Goal: Task Accomplishment & Management: Use online tool/utility

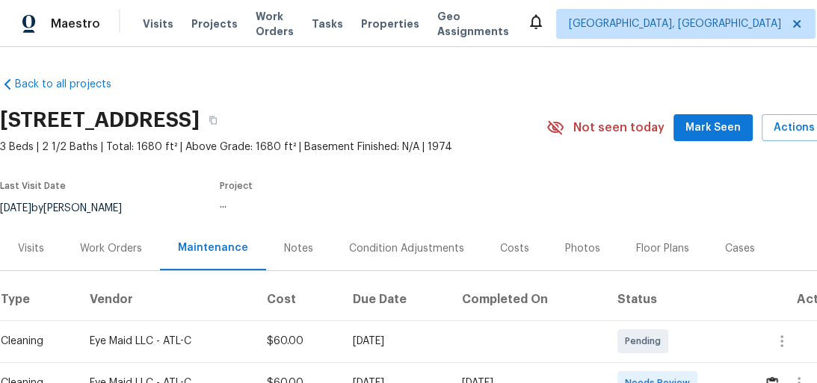
scroll to position [155, 0]
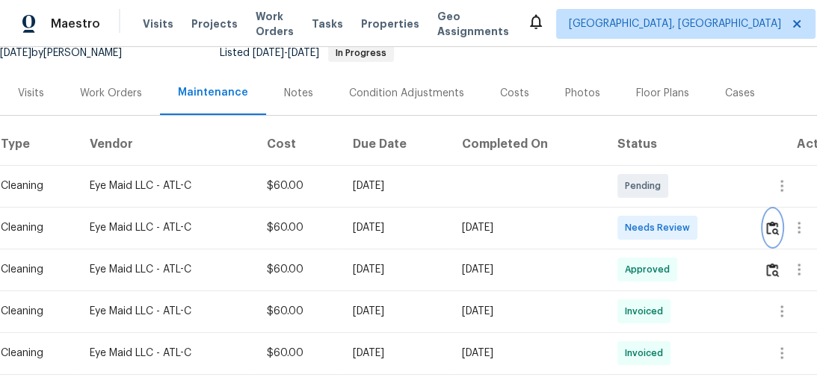
click at [779, 229] on img "button" at bounding box center [772, 228] width 13 height 14
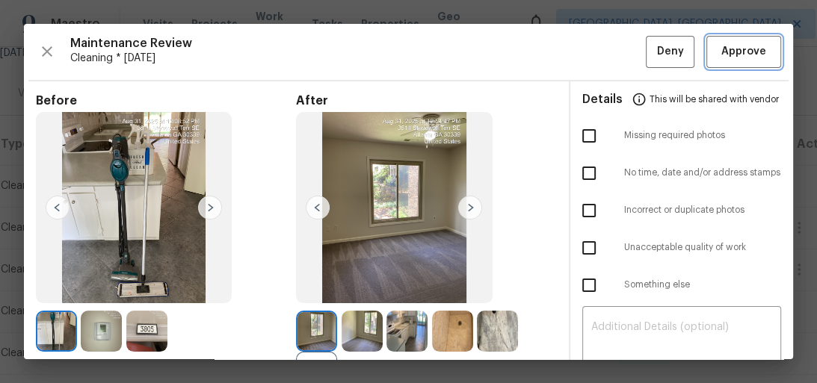
click at [728, 57] on span "Approve" at bounding box center [743, 52] width 45 height 19
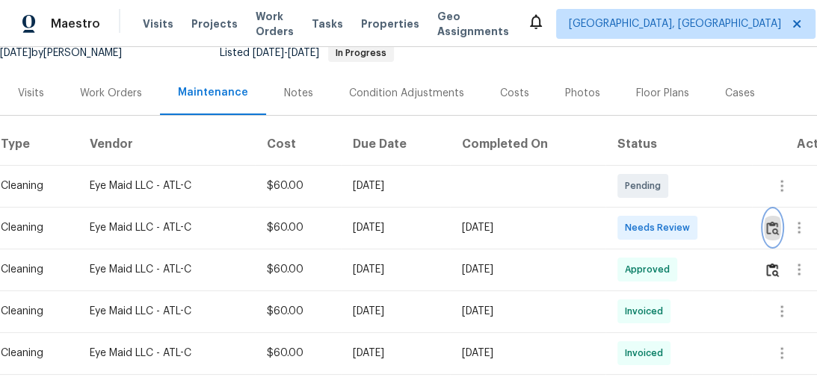
click at [773, 226] on img "button" at bounding box center [772, 228] width 13 height 14
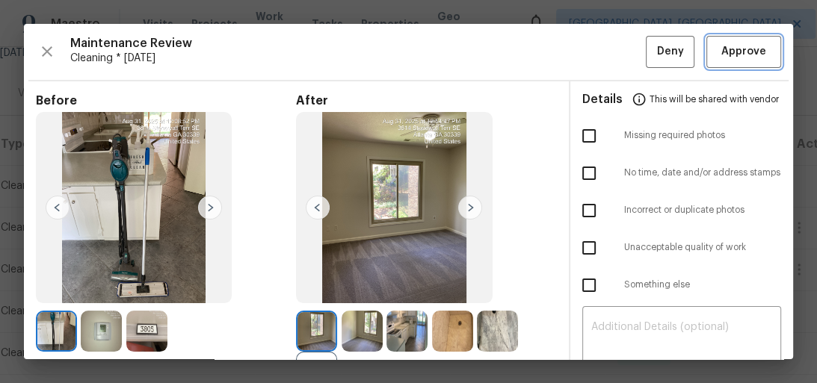
click at [746, 42] on button "Approve" at bounding box center [743, 52] width 75 height 32
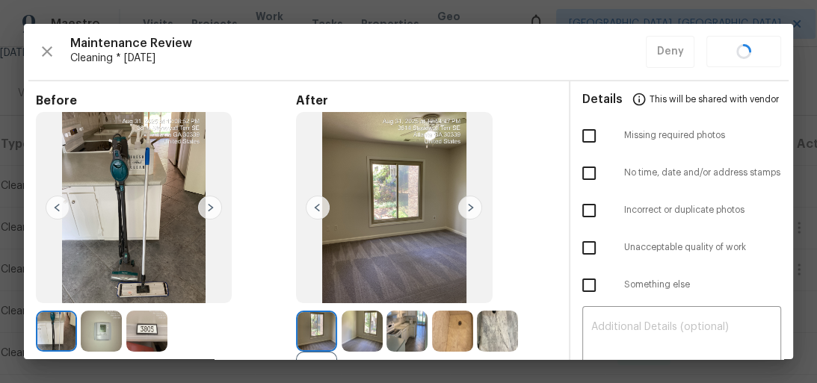
click at [746, 42] on div "Maintenance Review Cleaning * Tue, Sep 02 Deny" at bounding box center [408, 52] width 745 height 32
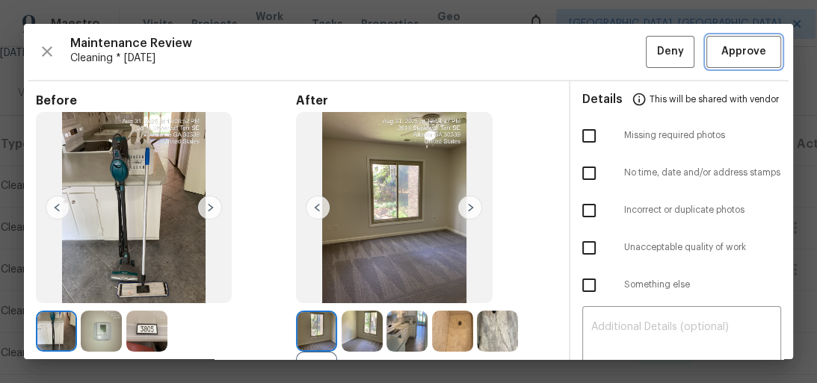
click at [743, 44] on span "Approve" at bounding box center [743, 52] width 45 height 19
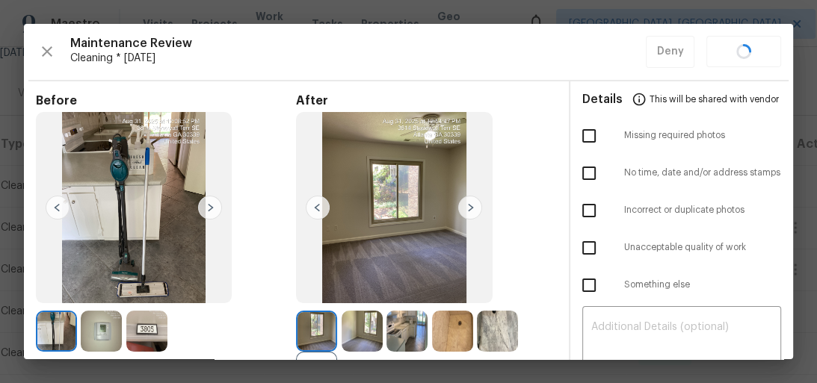
click at [743, 44] on div "Maintenance Review Cleaning * Tue, Sep 02 Deny" at bounding box center [408, 52] width 745 height 32
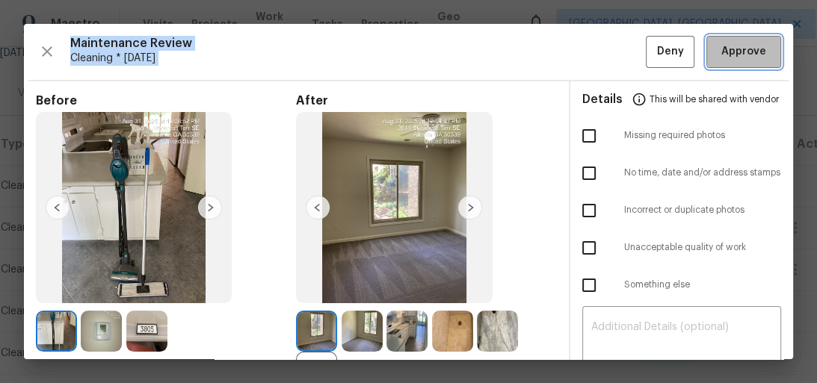
click at [743, 44] on span "Approve" at bounding box center [743, 52] width 45 height 19
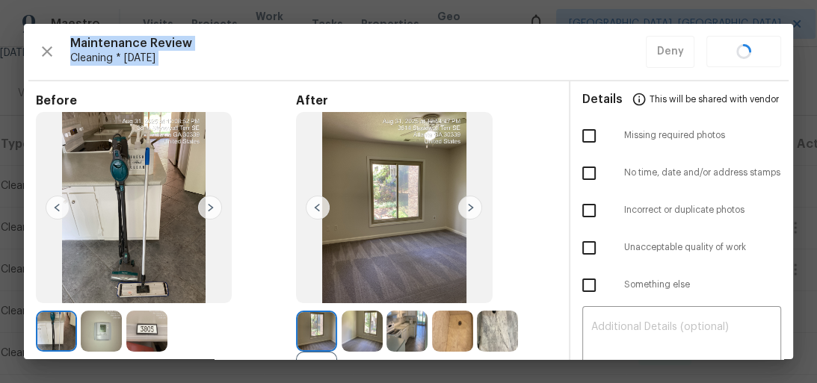
click at [743, 44] on div "Maintenance Review Cleaning * Tue, Sep 02 Deny" at bounding box center [408, 52] width 745 height 32
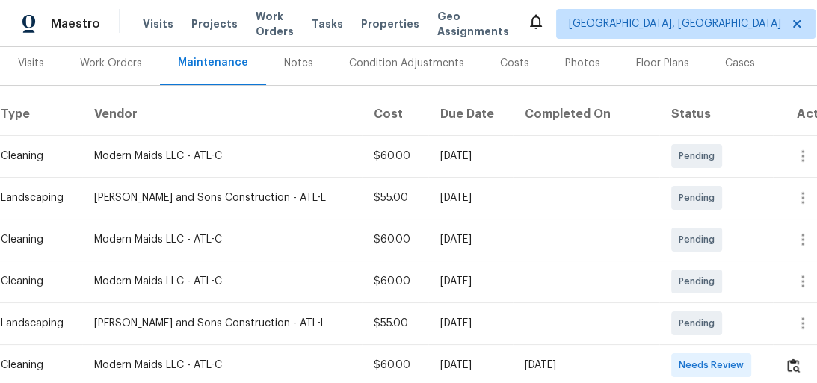
scroll to position [299, 0]
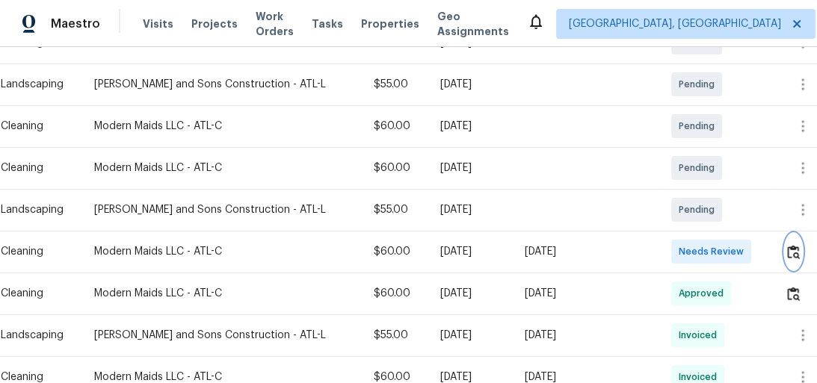
click at [797, 253] on button "button" at bounding box center [793, 252] width 17 height 36
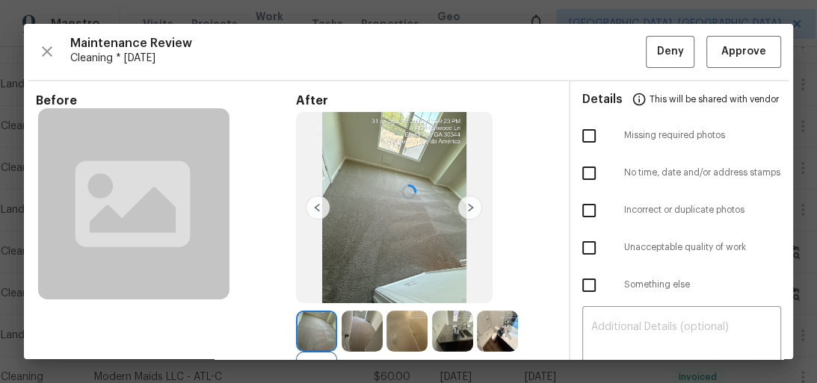
click at [728, 48] on div at bounding box center [408, 191] width 769 height 335
click at [736, 48] on span "Approve" at bounding box center [743, 52] width 45 height 19
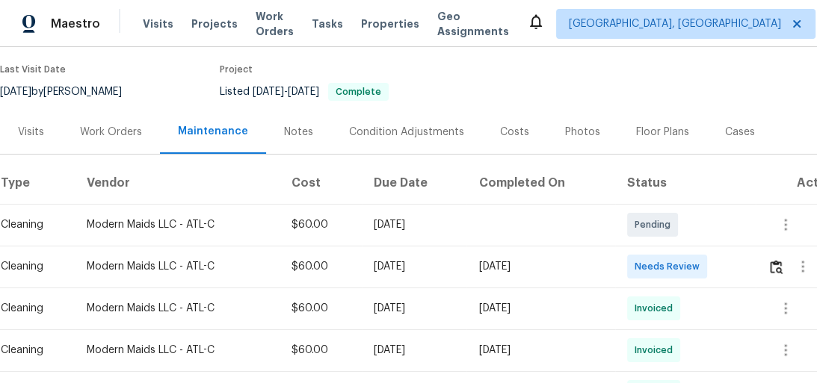
scroll to position [239, 0]
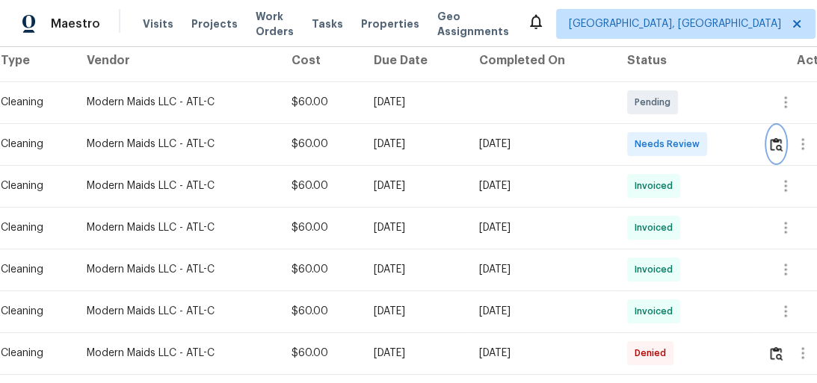
click at [777, 144] on img "button" at bounding box center [776, 144] width 13 height 14
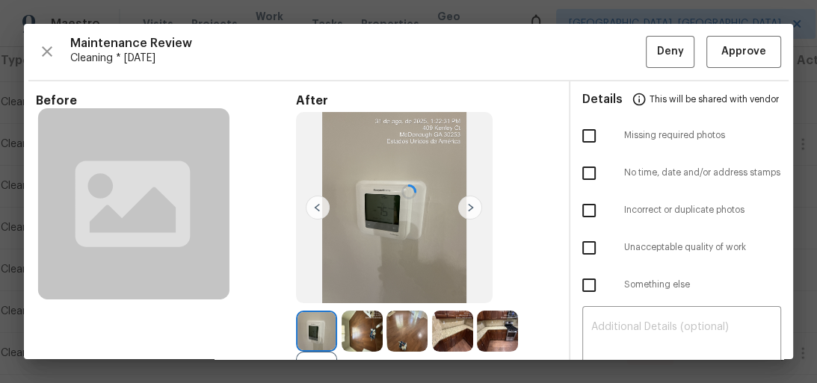
click at [737, 55] on div at bounding box center [408, 191] width 769 height 335
click at [736, 53] on span "Approve" at bounding box center [743, 52] width 45 height 19
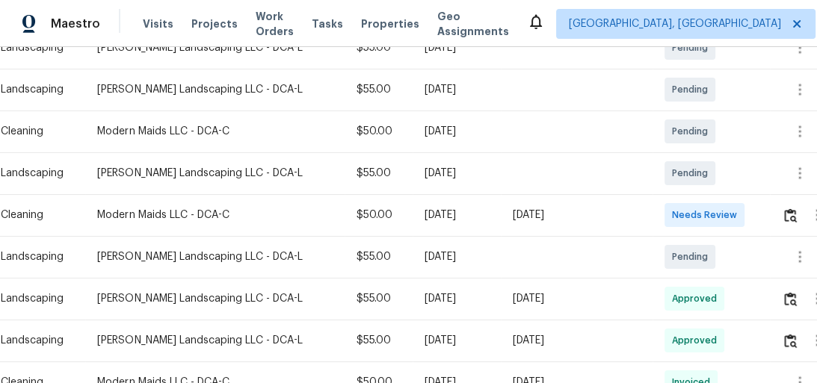
scroll to position [299, 0]
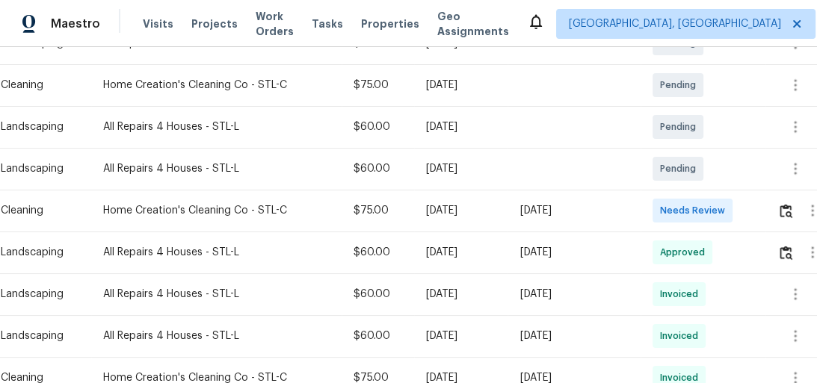
scroll to position [299, 0]
click at [791, 206] on img "button" at bounding box center [785, 210] width 13 height 14
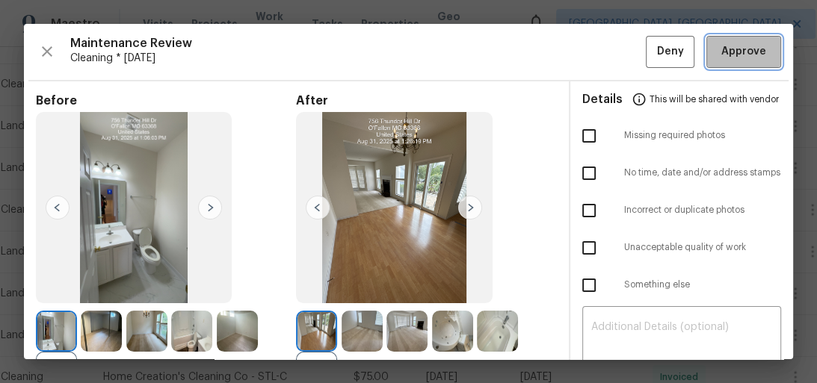
click at [749, 54] on span "Approve" at bounding box center [743, 52] width 45 height 19
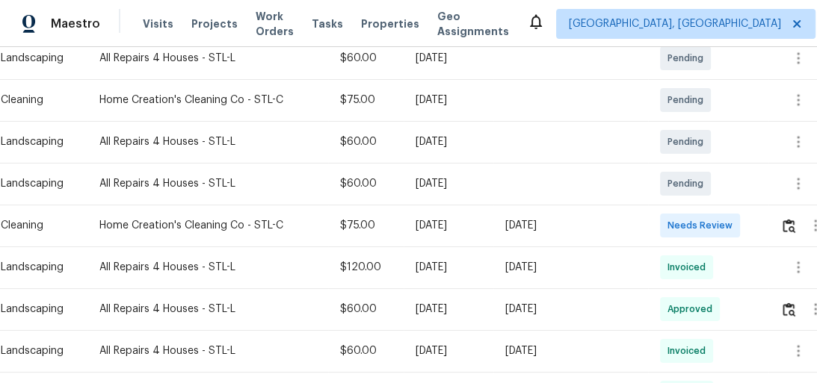
scroll to position [299, 0]
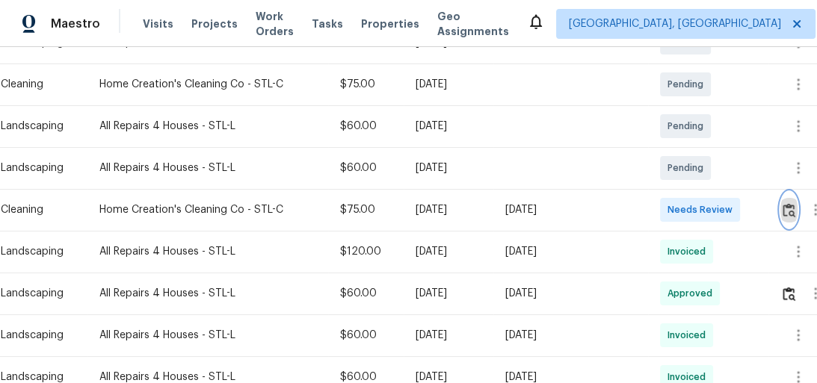
click at [795, 217] on img "button" at bounding box center [788, 210] width 13 height 14
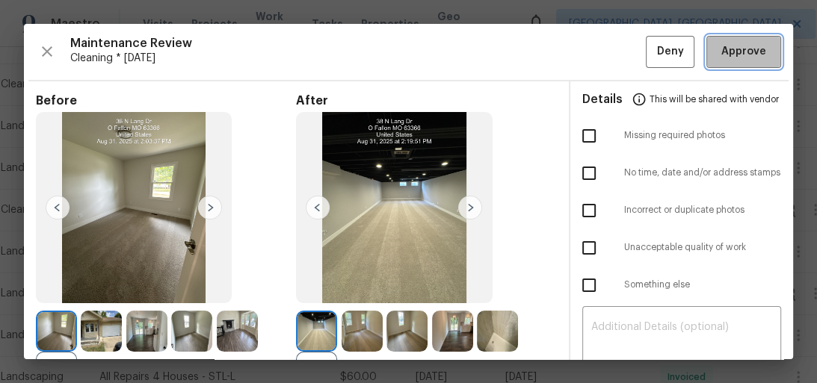
click at [734, 47] on span "Approve" at bounding box center [743, 52] width 45 height 19
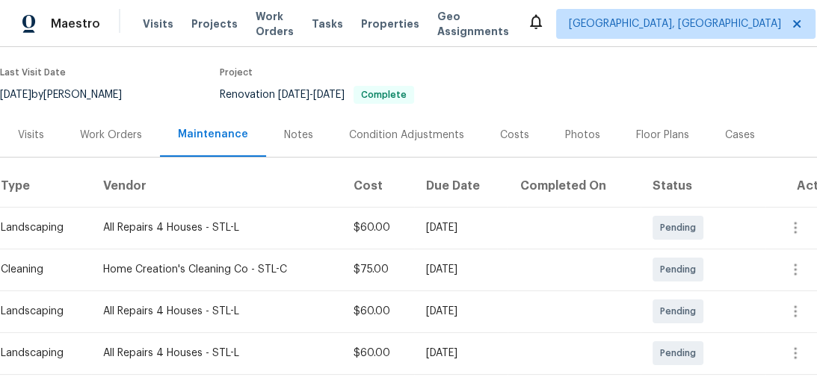
scroll to position [239, 0]
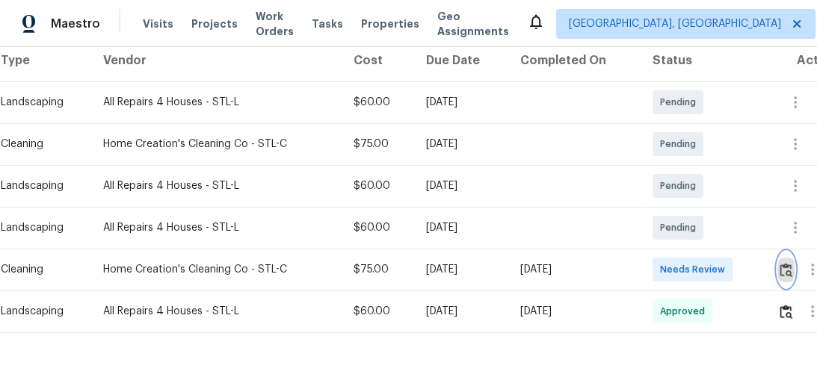
click at [784, 275] on img "button" at bounding box center [785, 270] width 13 height 14
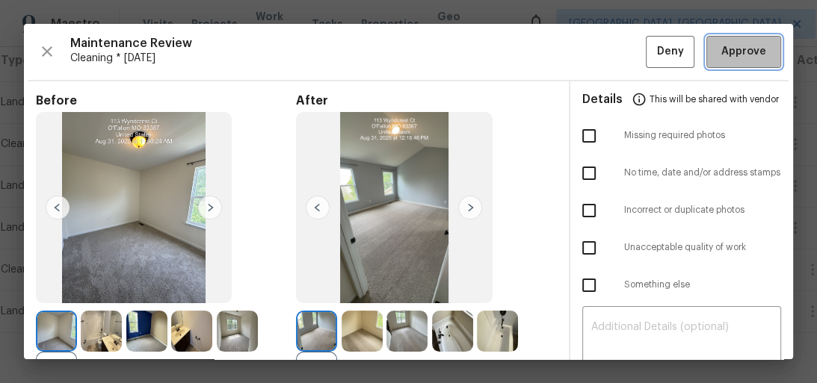
click at [759, 51] on span "Approve" at bounding box center [743, 52] width 51 height 19
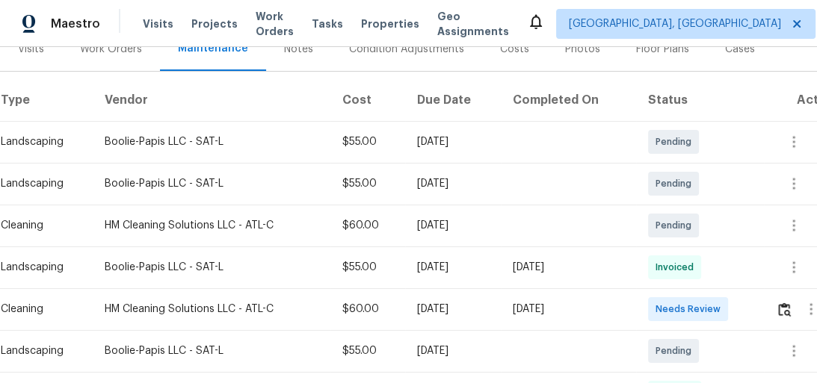
scroll to position [215, 0]
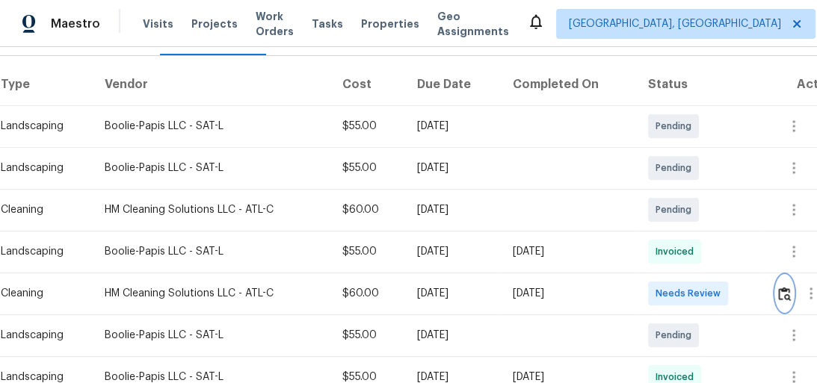
click at [786, 294] on img "button" at bounding box center [784, 294] width 13 height 14
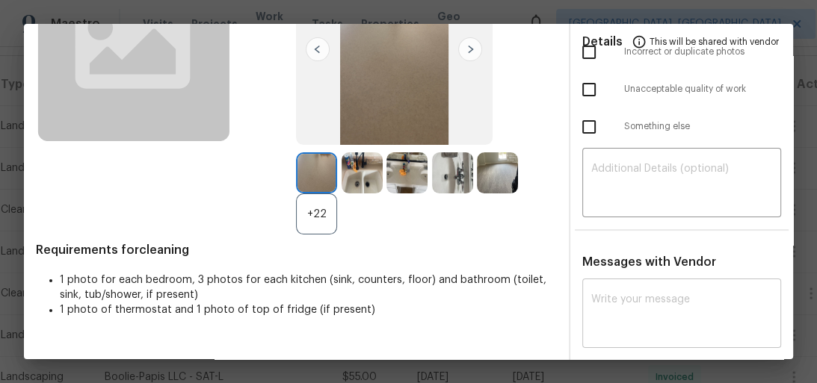
scroll to position [179, 0]
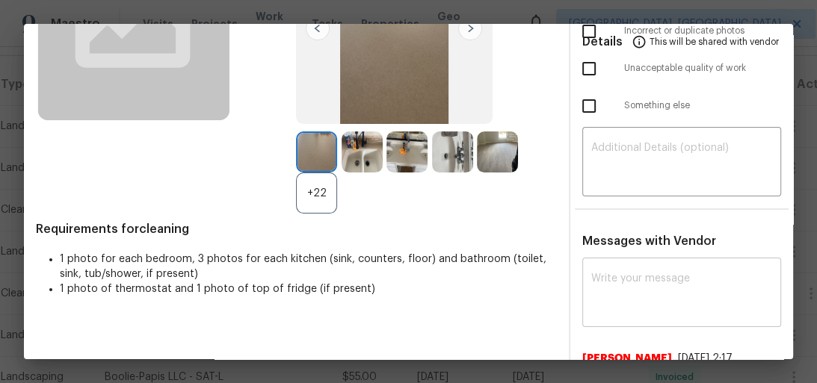
click at [645, 285] on textarea at bounding box center [682, 294] width 182 height 42
paste textarea "Maintenance Audit Team: Hello! Unfortunately, this cleaning visit completed on …"
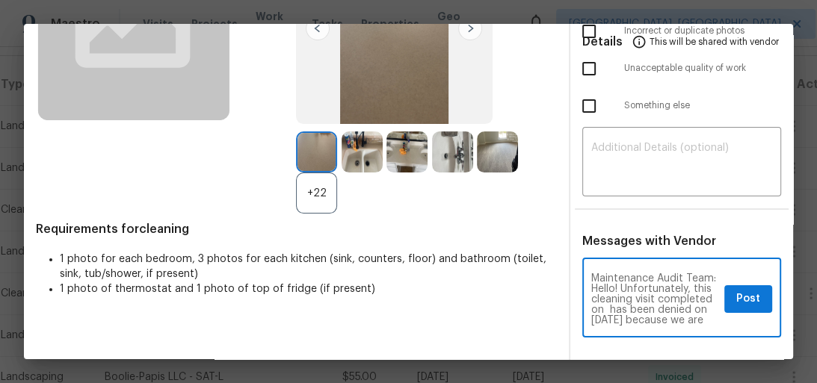
scroll to position [293, 0]
type textarea "Maintenance Audit Team: Hello! Unfortunately, this cleaning visit completed on …"
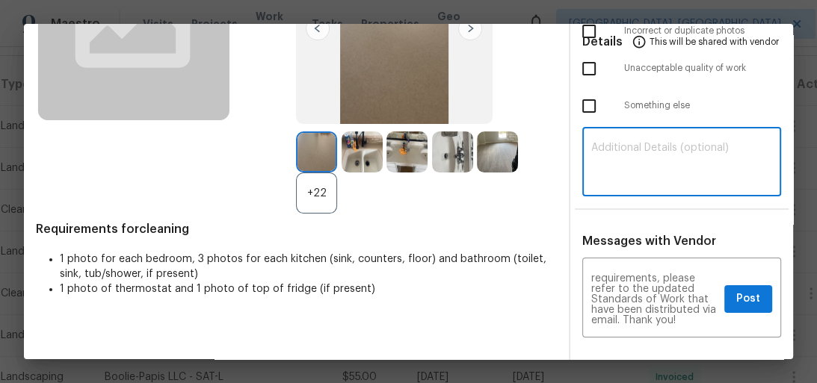
click at [643, 173] on textarea at bounding box center [682, 164] width 182 height 42
paste textarea "Maintenance Audit Team: Hello! Unfortunately, this cleaning visit completed on …"
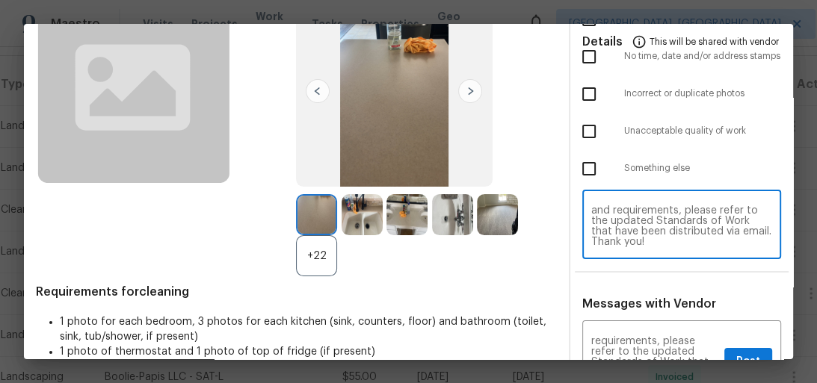
scroll to position [0, 0]
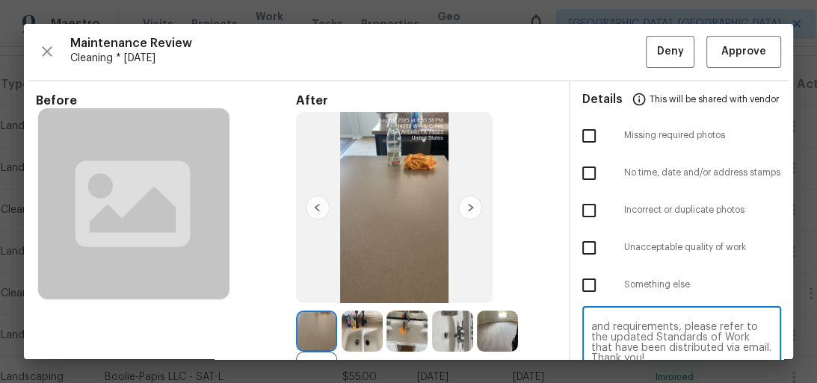
type textarea "Maintenance Audit Team: Hello! Unfortunately, this cleaning visit completed on …"
click at [591, 135] on input "checkbox" at bounding box center [588, 135] width 31 height 31
checkbox input "true"
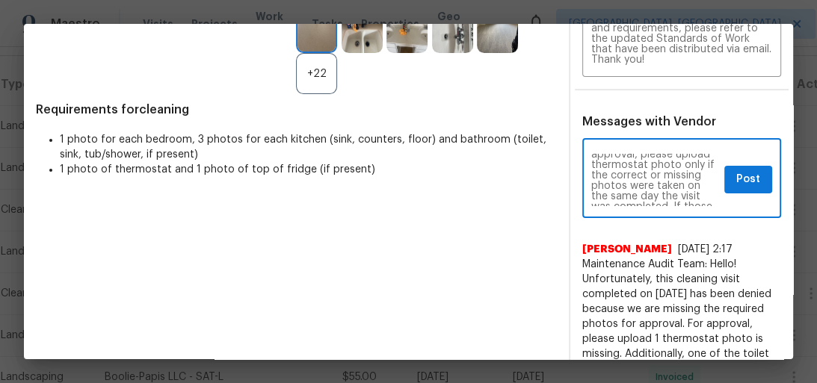
scroll to position [102, 0]
click at [736, 180] on span "Post" at bounding box center [748, 179] width 24 height 19
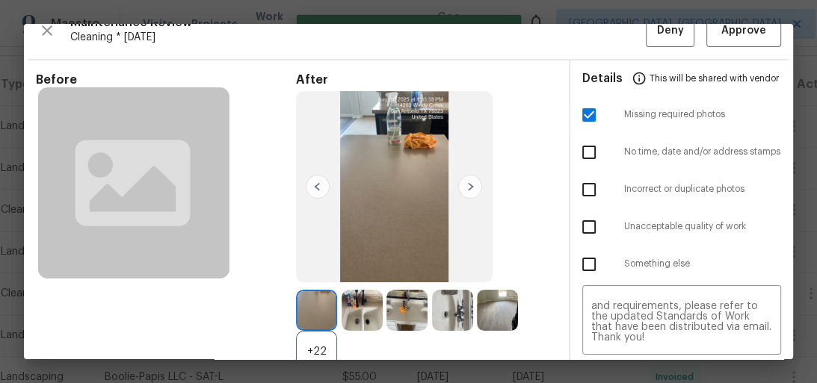
scroll to position [0, 0]
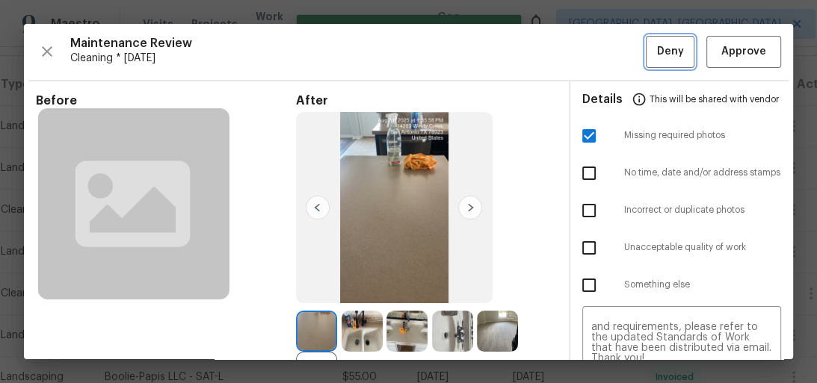
click at [672, 58] on span "Deny" at bounding box center [670, 52] width 27 height 19
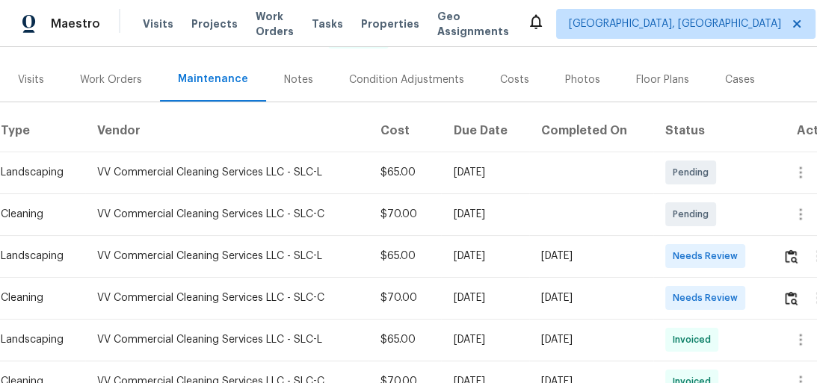
scroll to position [179, 0]
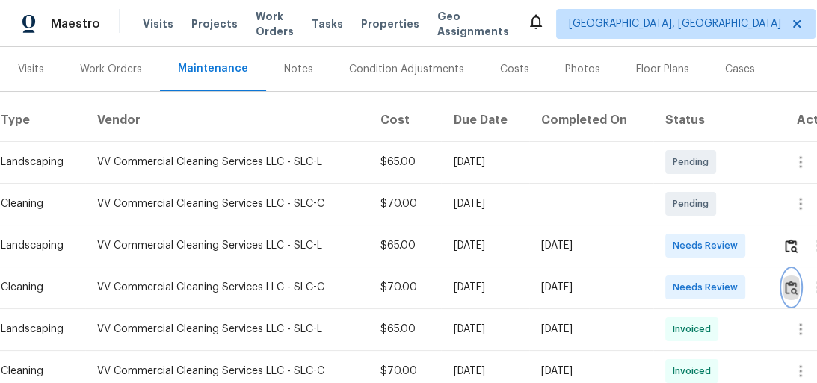
click at [797, 295] on img "button" at bounding box center [791, 288] width 13 height 14
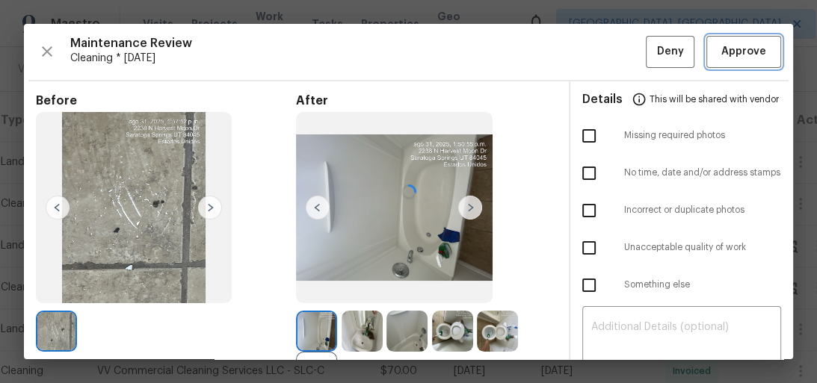
click at [743, 43] on span "Approve" at bounding box center [743, 52] width 45 height 19
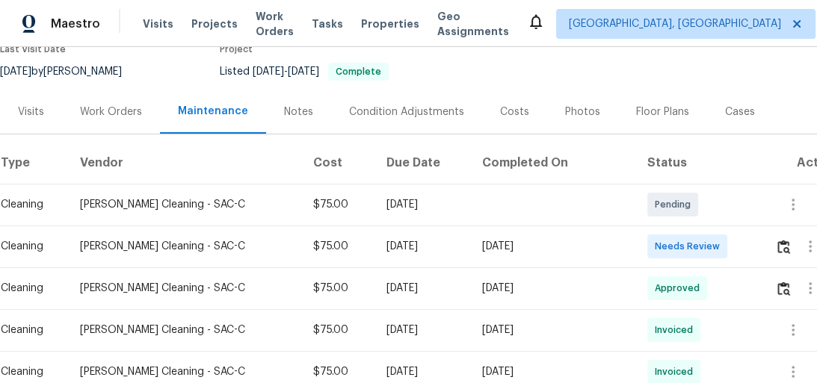
scroll to position [239, 0]
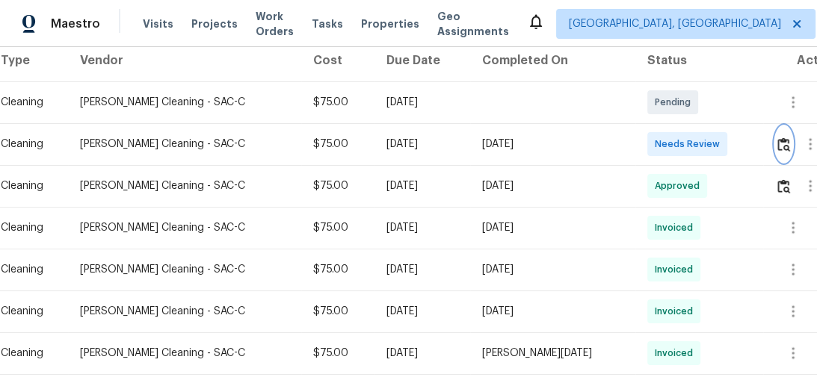
click at [777, 150] on img "button" at bounding box center [783, 144] width 13 height 14
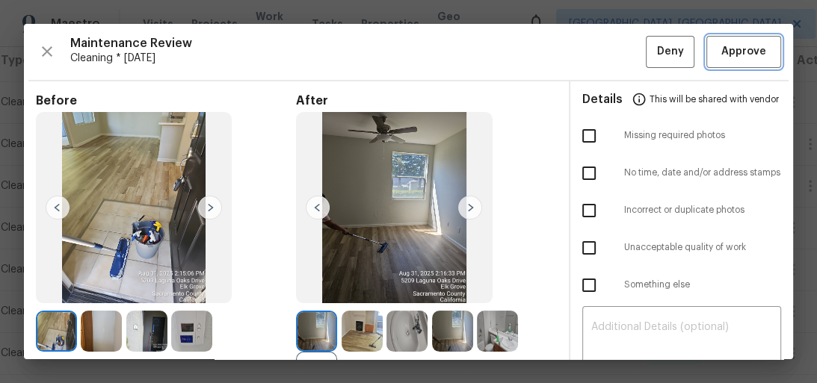
click at [749, 52] on span "Approve" at bounding box center [743, 52] width 45 height 19
click at [749, 52] on div "Maintenance Review Cleaning * Mon, Aug 25 Deny Approve" at bounding box center [408, 52] width 745 height 32
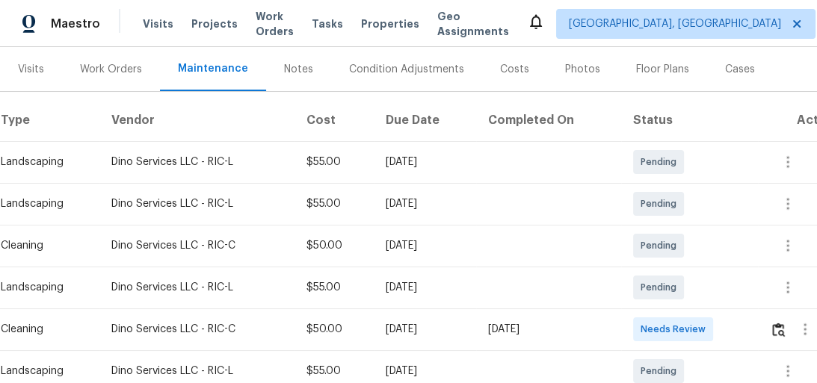
scroll to position [359, 0]
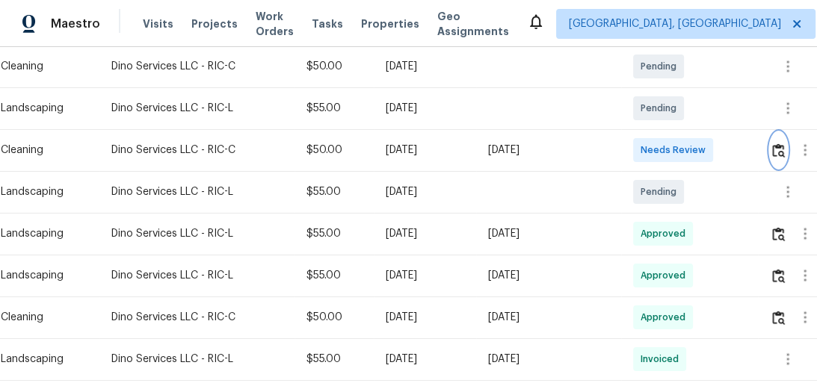
click at [785, 145] on img "button" at bounding box center [778, 150] width 13 height 14
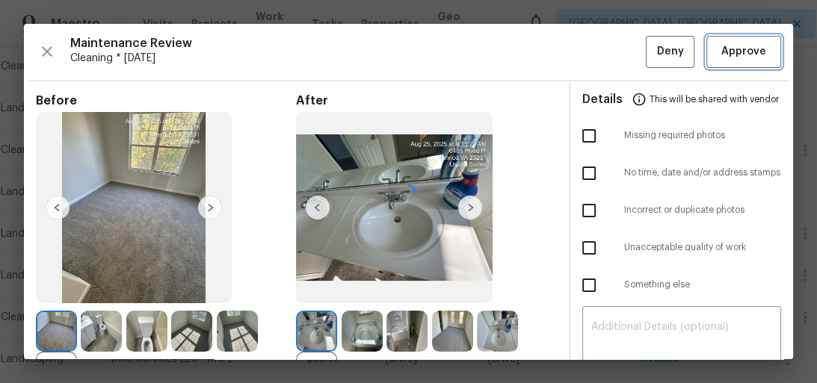
click at [741, 48] on span "Approve" at bounding box center [743, 52] width 45 height 19
